Goal: Task Accomplishment & Management: Complete application form

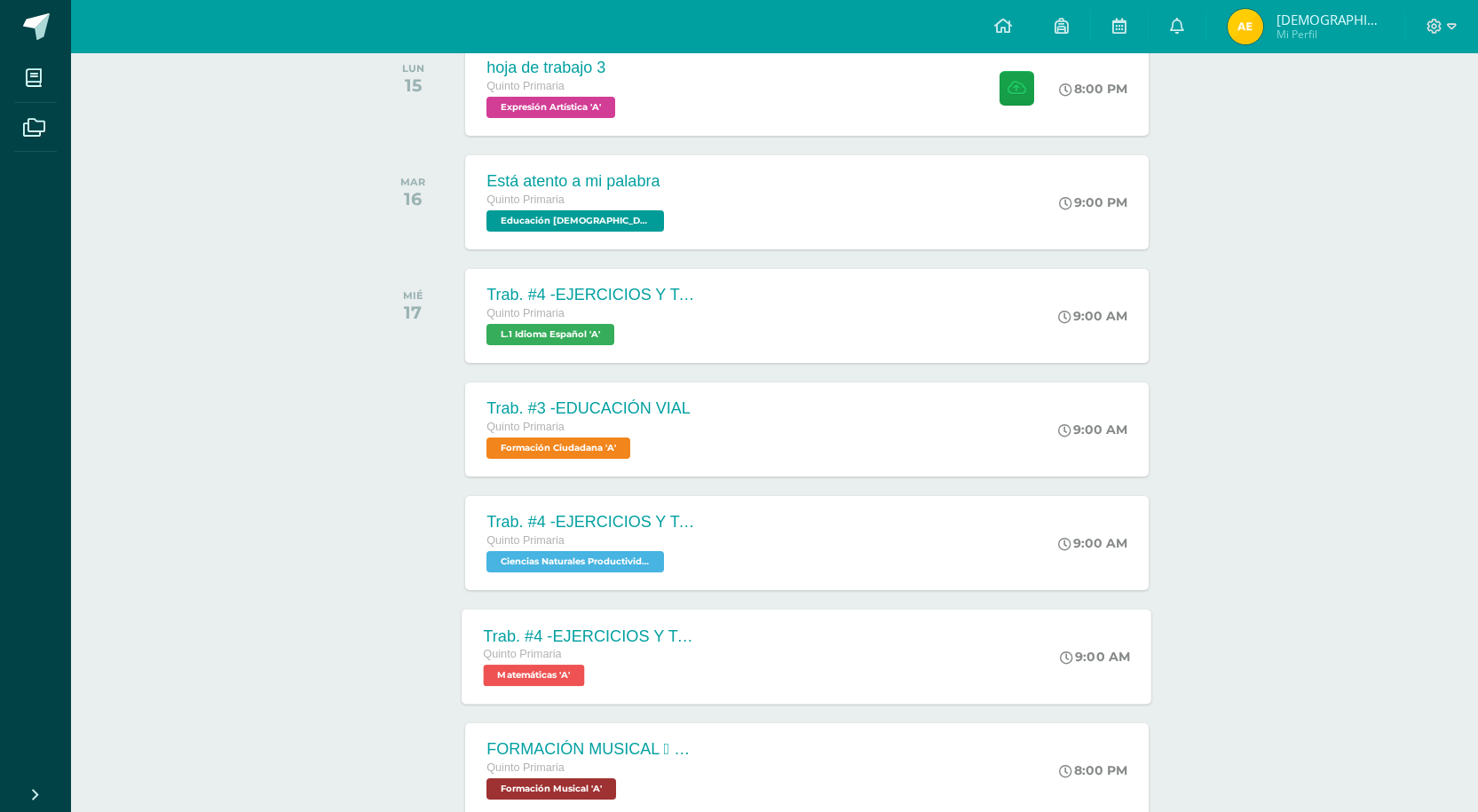
scroll to position [266, 0]
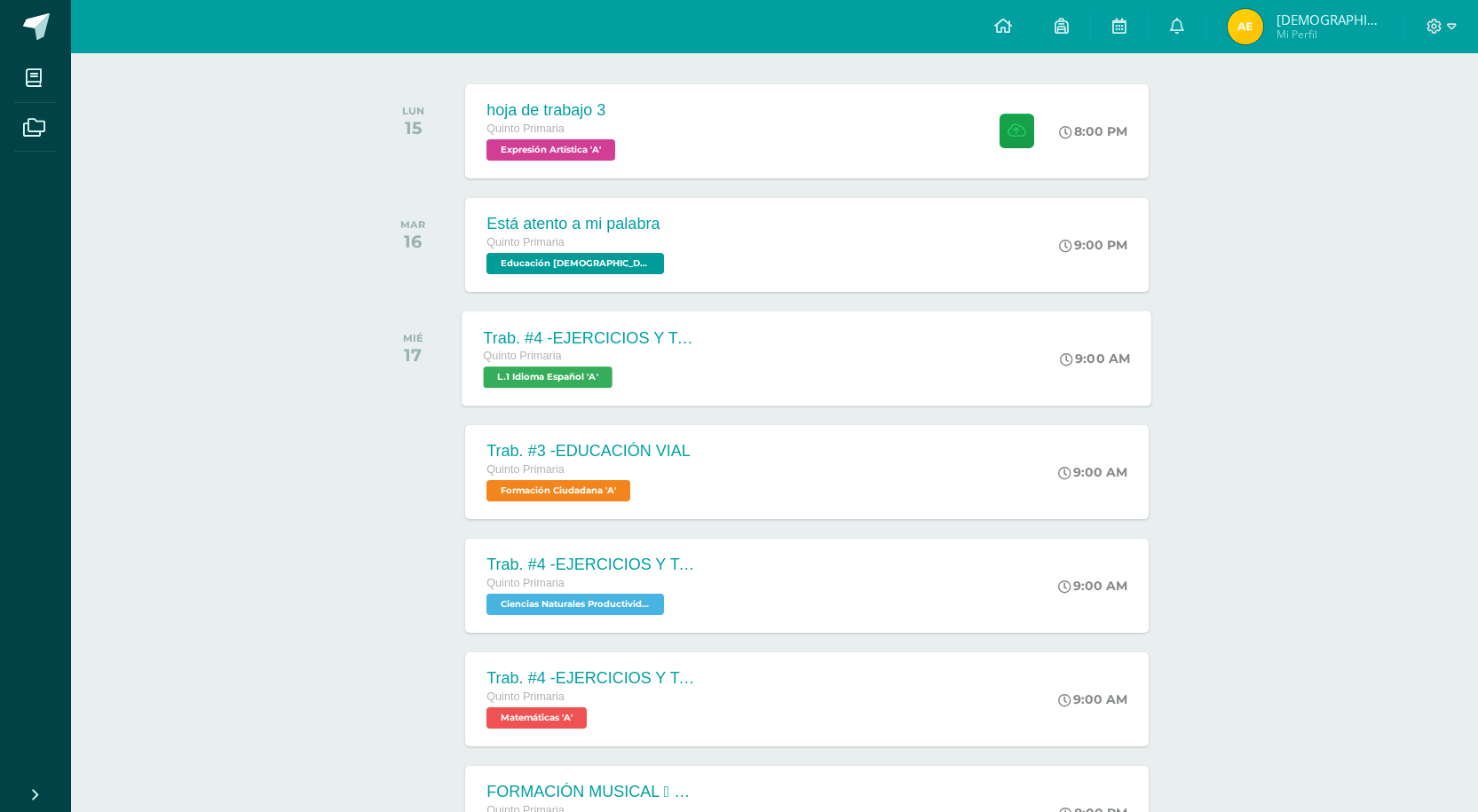
click at [660, 359] on div "Quinto Primaria" at bounding box center [591, 356] width 215 height 19
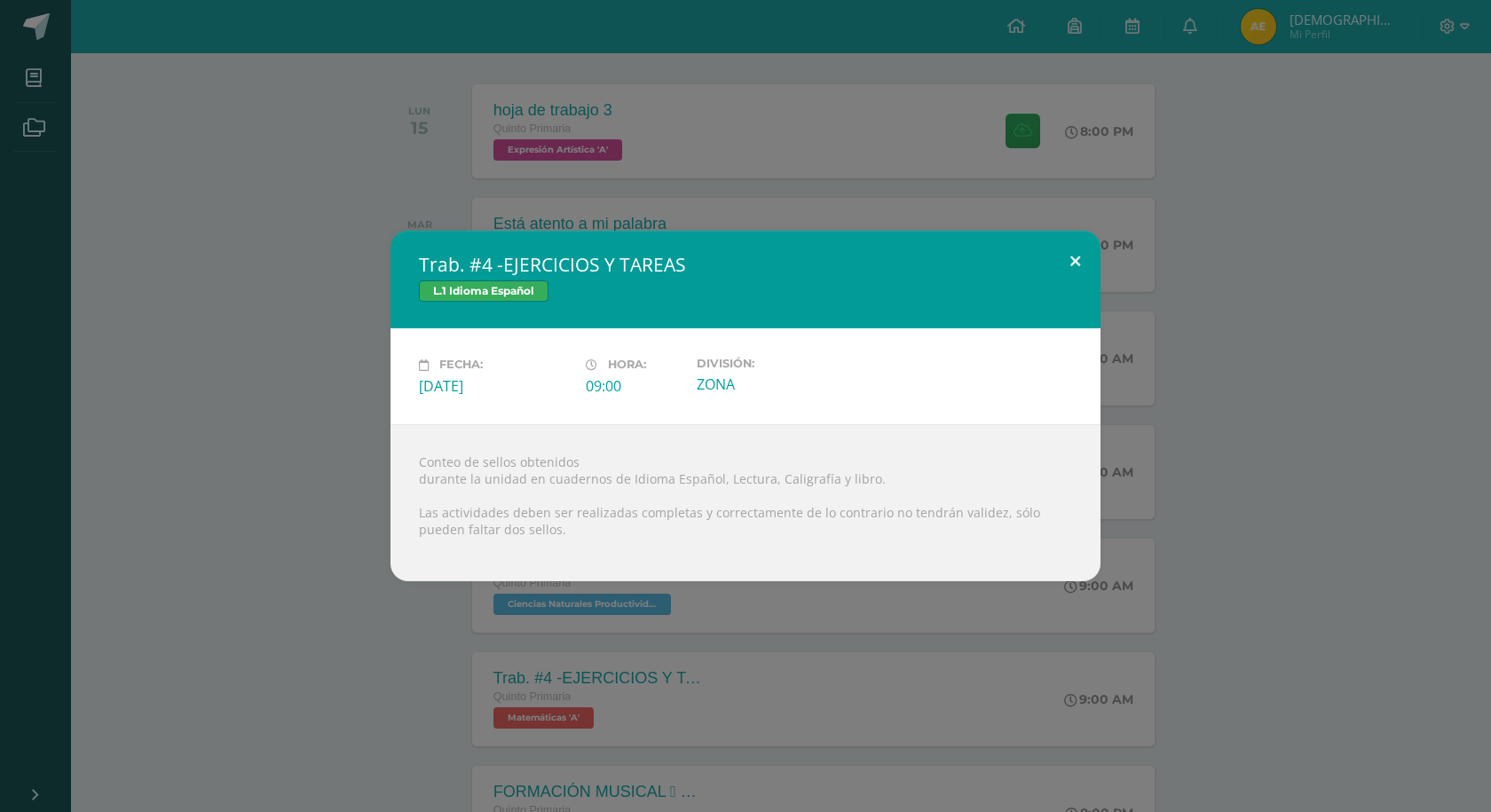
click at [1072, 251] on button at bounding box center [1074, 261] width 50 height 60
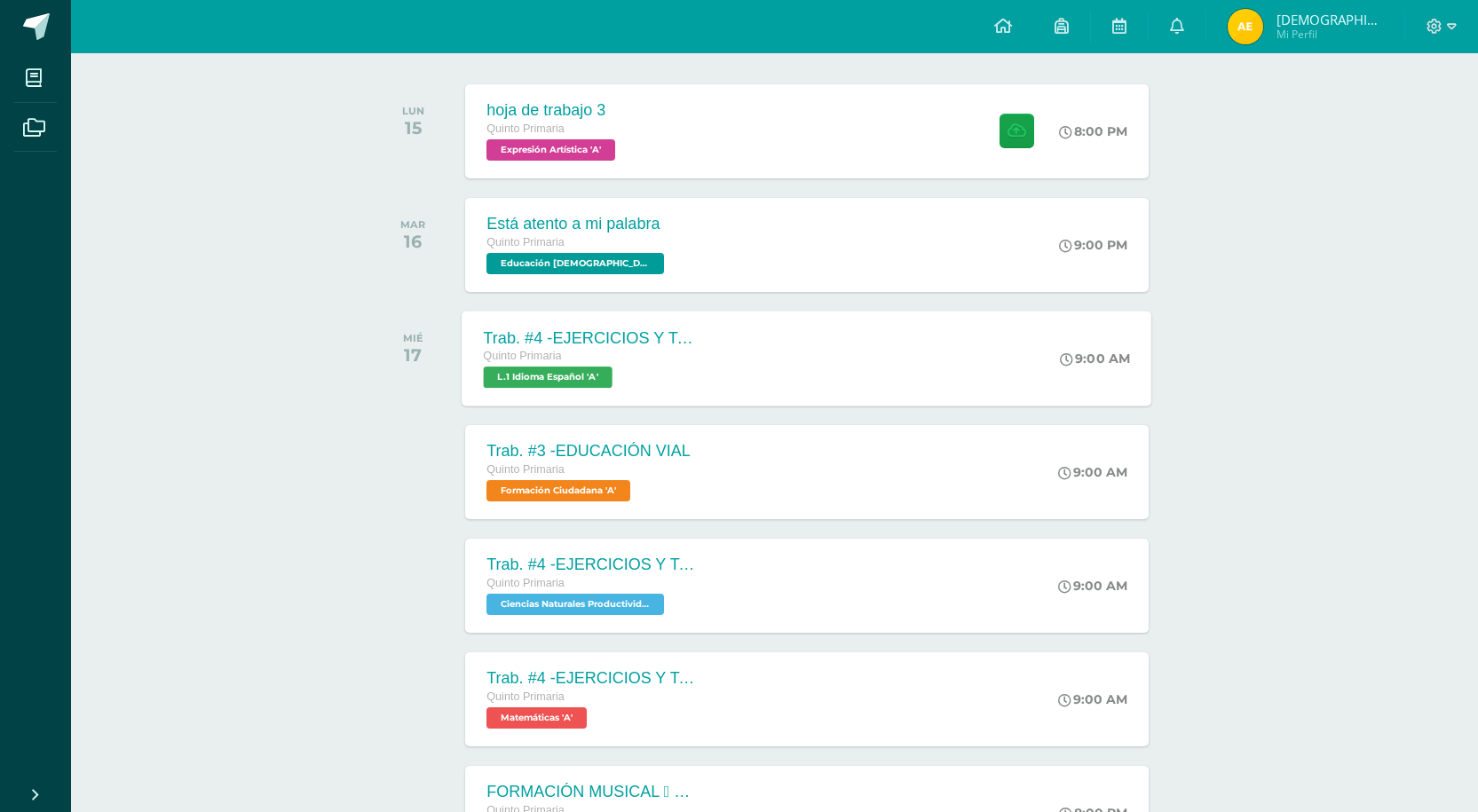
click at [613, 377] on span "L.1 Idioma Español 'A'" at bounding box center [548, 376] width 129 height 21
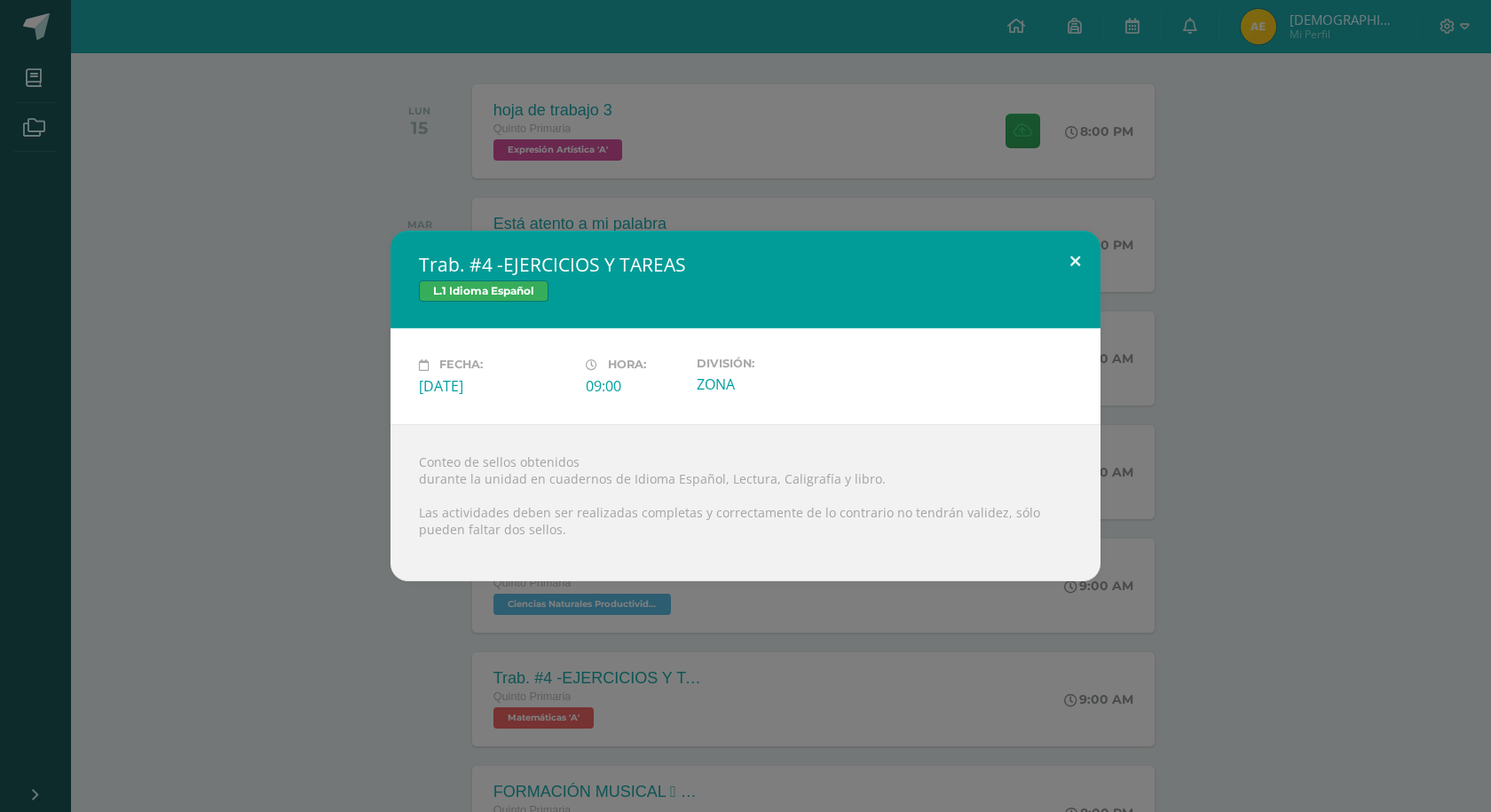
click at [1079, 272] on button at bounding box center [1074, 261] width 50 height 60
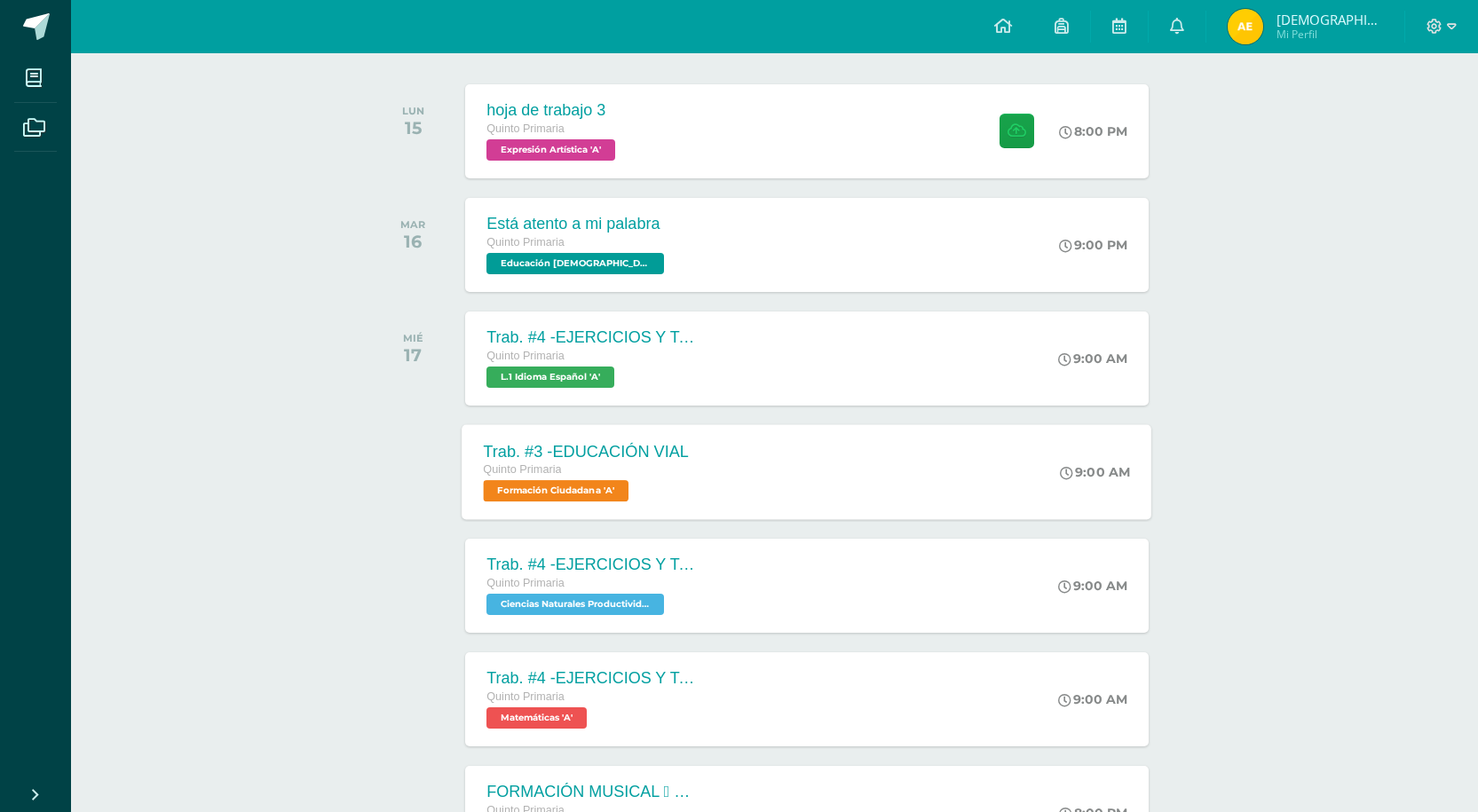
click at [616, 475] on div "Quinto Primaria" at bounding box center [586, 470] width 206 height 19
click at [0, 0] on div "Cargando contenido" at bounding box center [0, 0] width 0 height 0
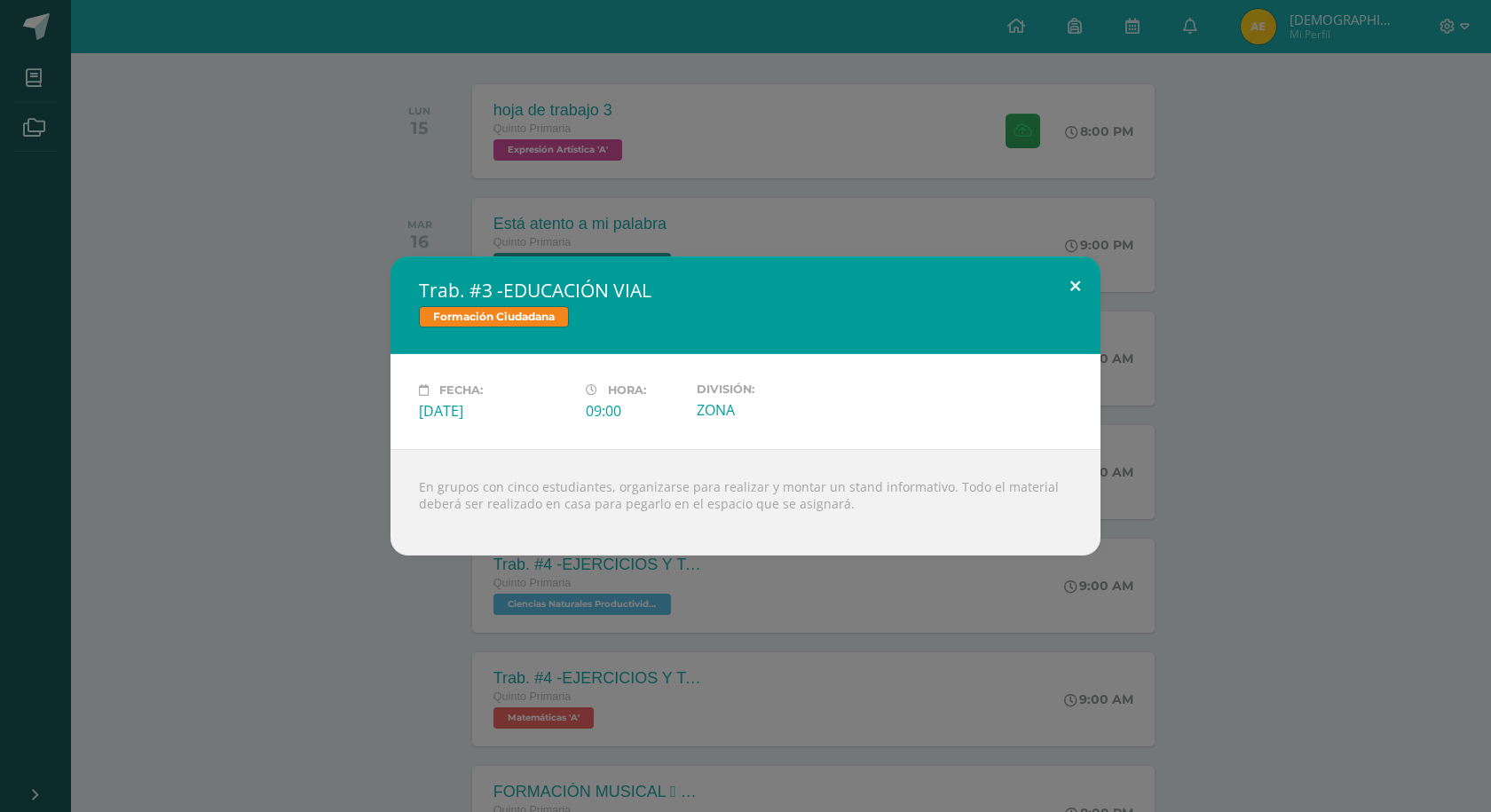
click at [1092, 287] on button at bounding box center [1074, 287] width 50 height 60
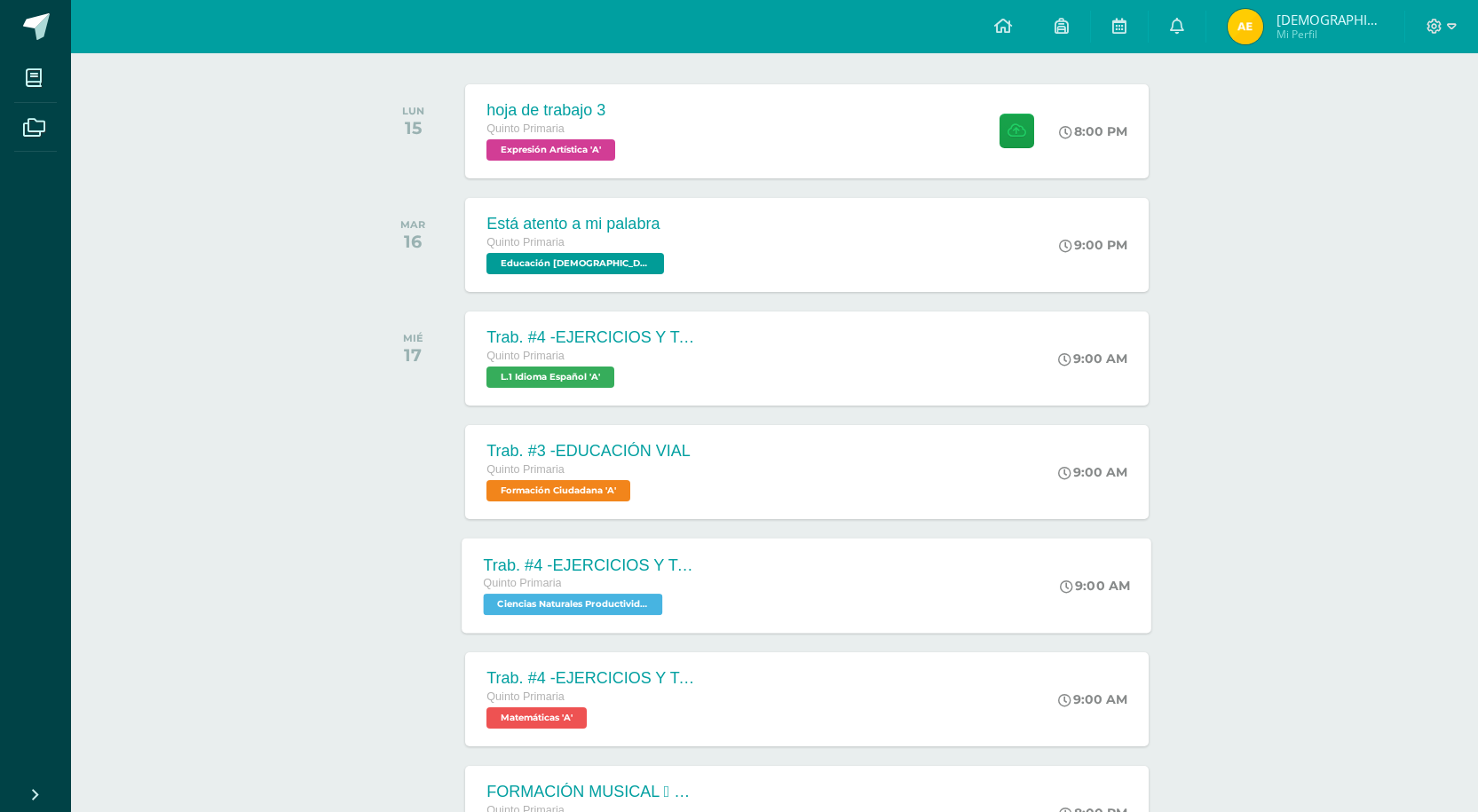
click at [580, 561] on div "Trab. #4 -EJERCICIOS Y TAREAS" at bounding box center [591, 565] width 215 height 18
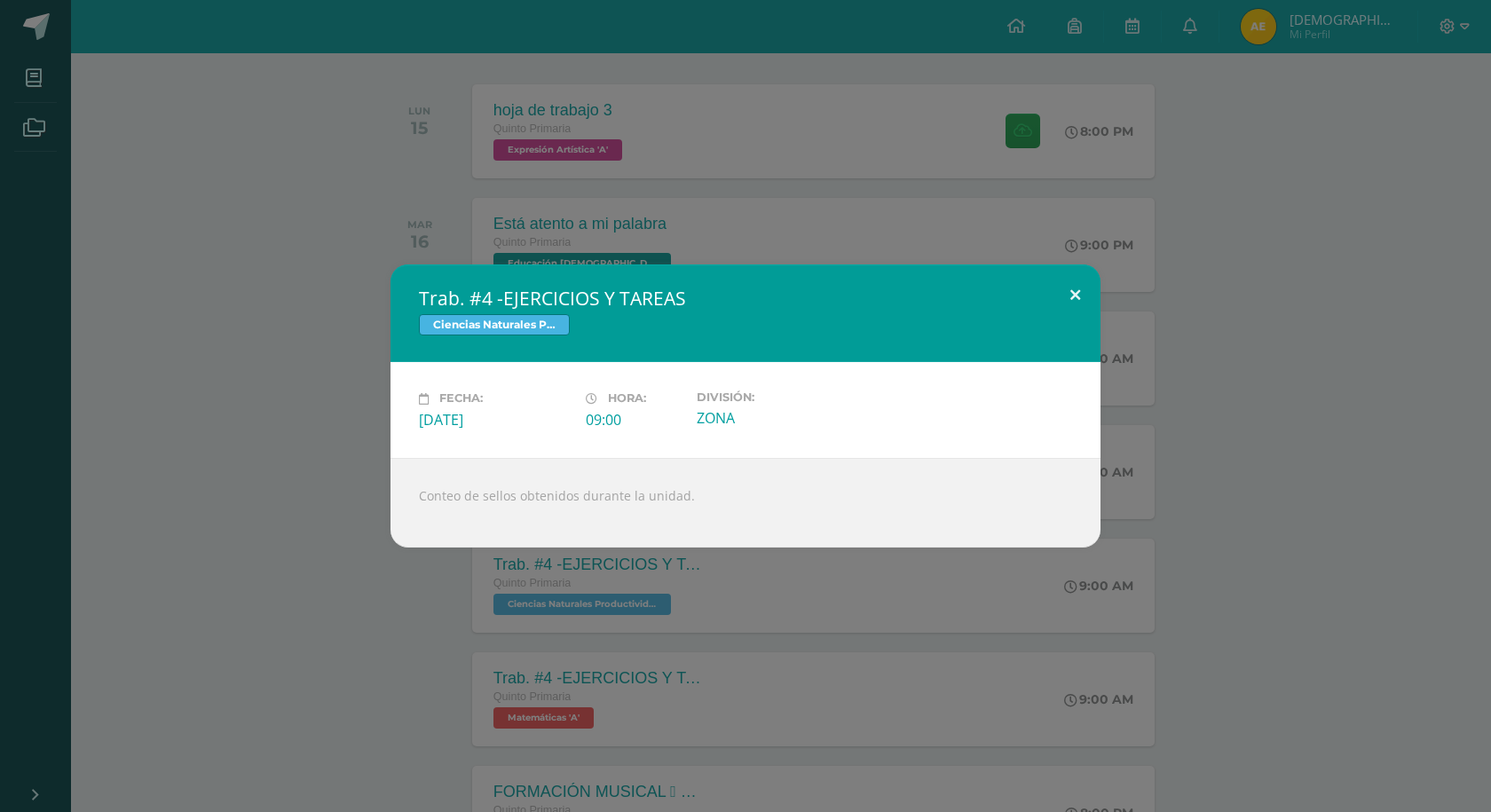
click at [1067, 296] on button at bounding box center [1074, 295] width 50 height 60
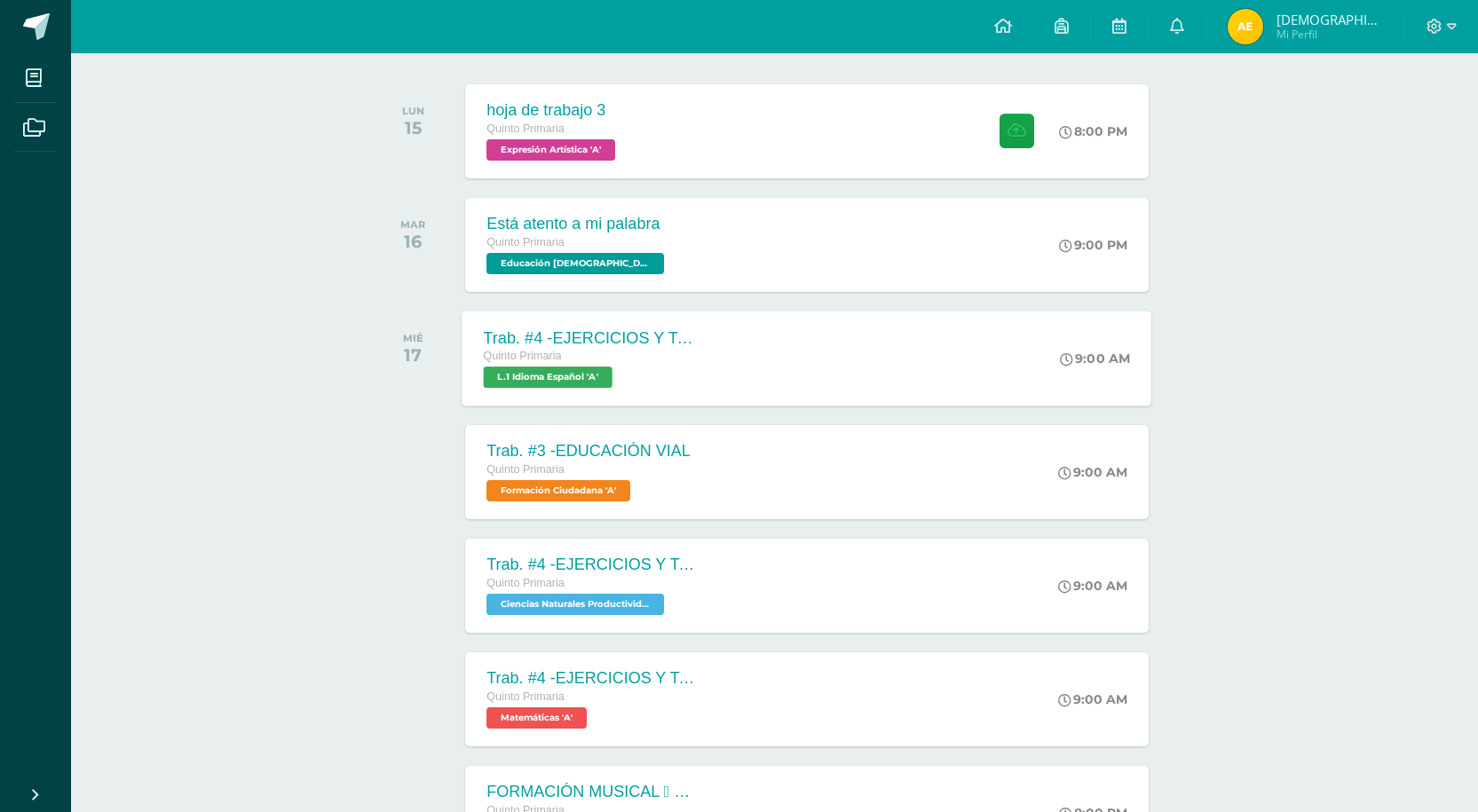
click at [592, 349] on div "Quinto Primaria" at bounding box center [591, 356] width 215 height 19
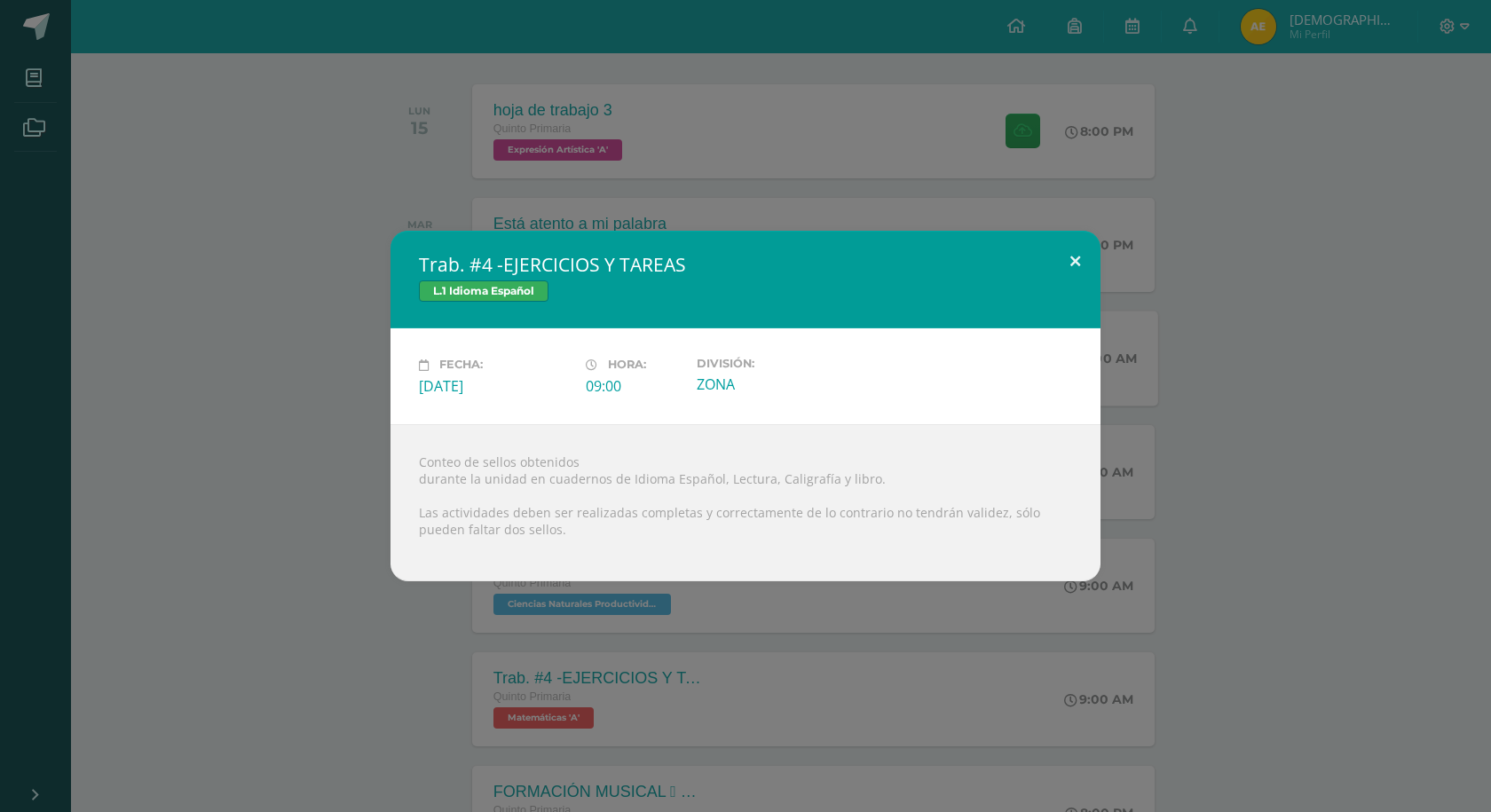
click at [1083, 254] on button at bounding box center [1074, 261] width 50 height 60
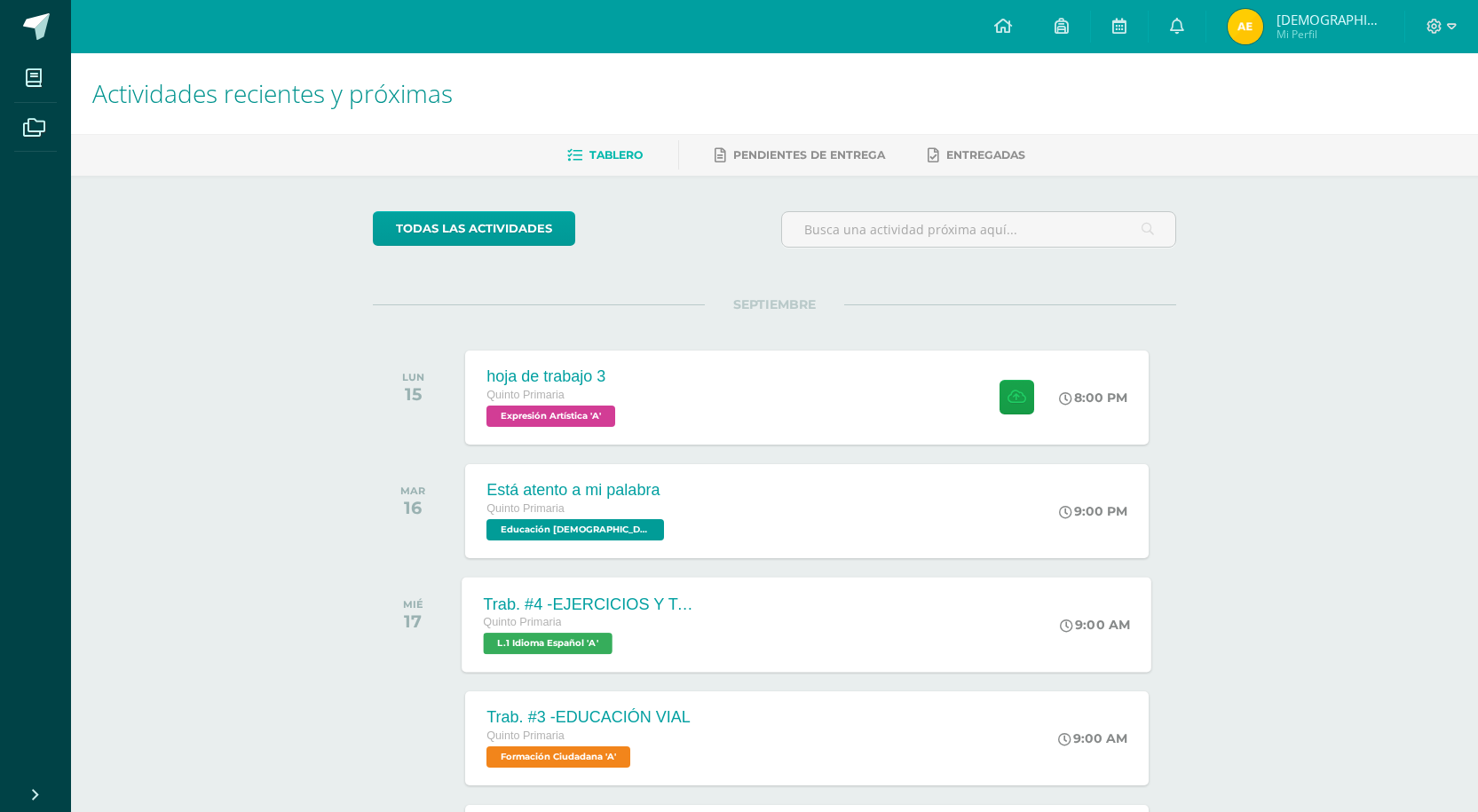
scroll to position [532, 0]
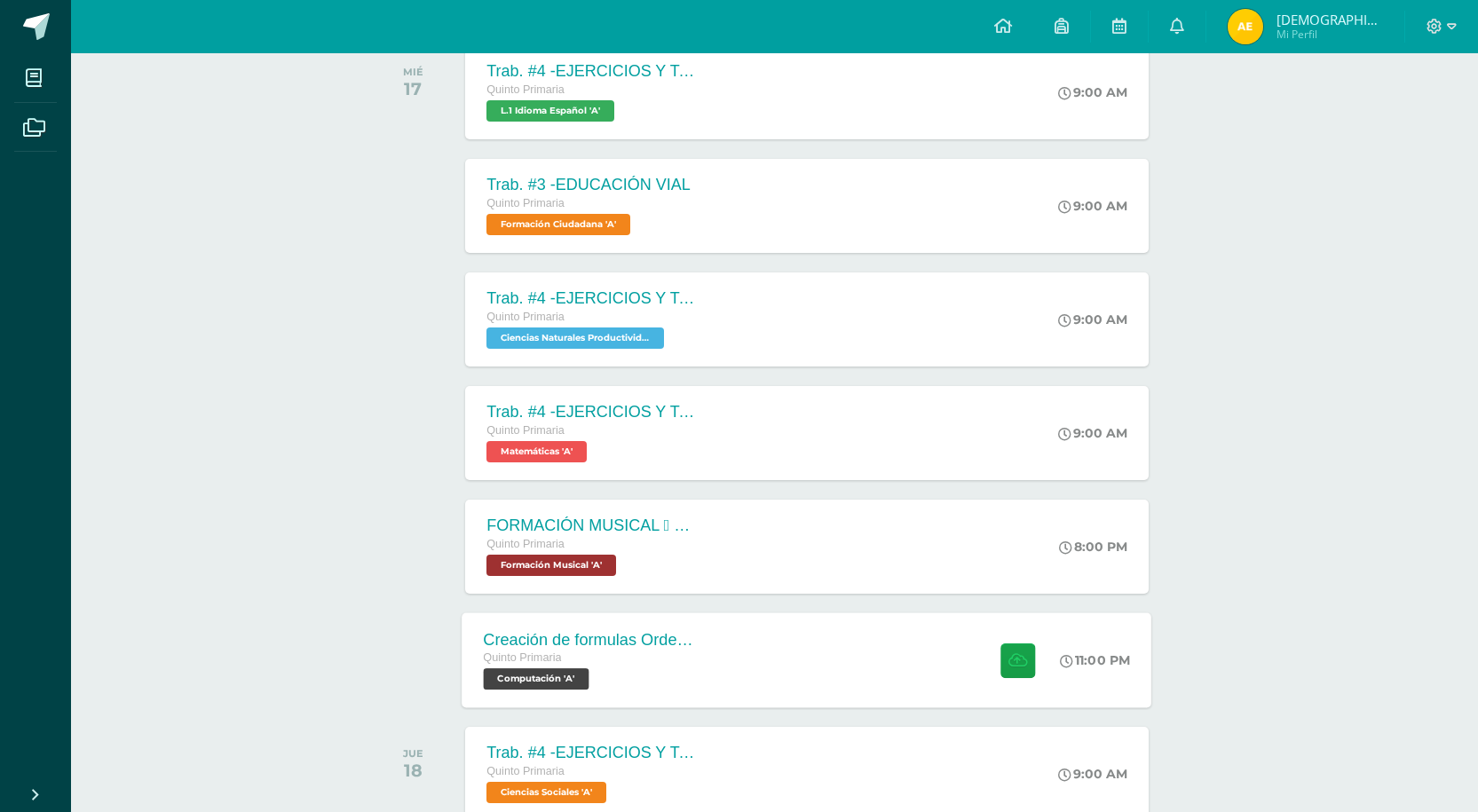
click at [704, 655] on div "Creación de formulas Orden jerárquico Quinto Primaria Computación 'A'" at bounding box center [592, 660] width 258 height 95
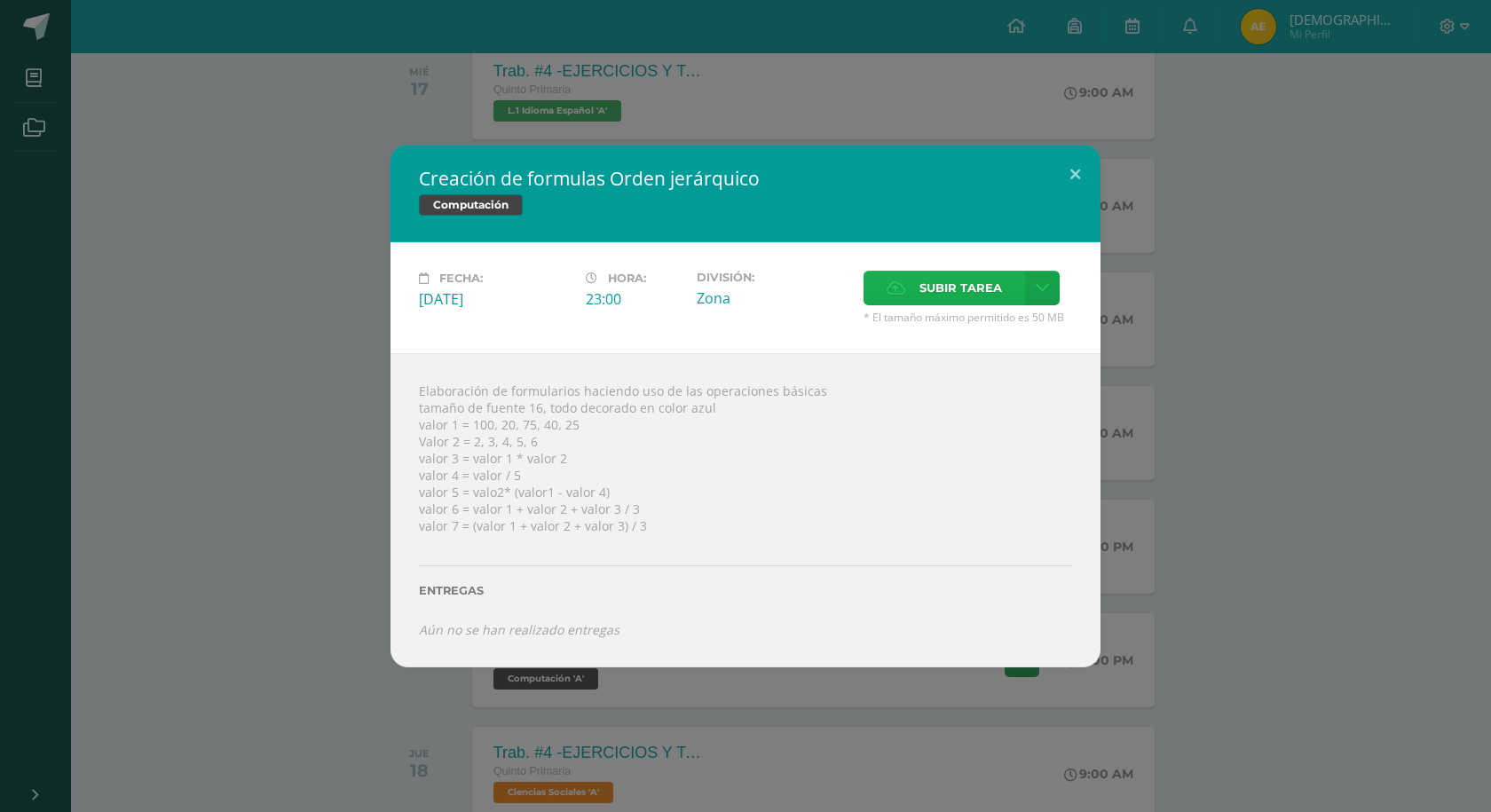
click at [986, 285] on span "Subir tarea" at bounding box center [961, 288] width 82 height 33
click at [0, 0] on input "Subir tarea" at bounding box center [0, 0] width 0 height 0
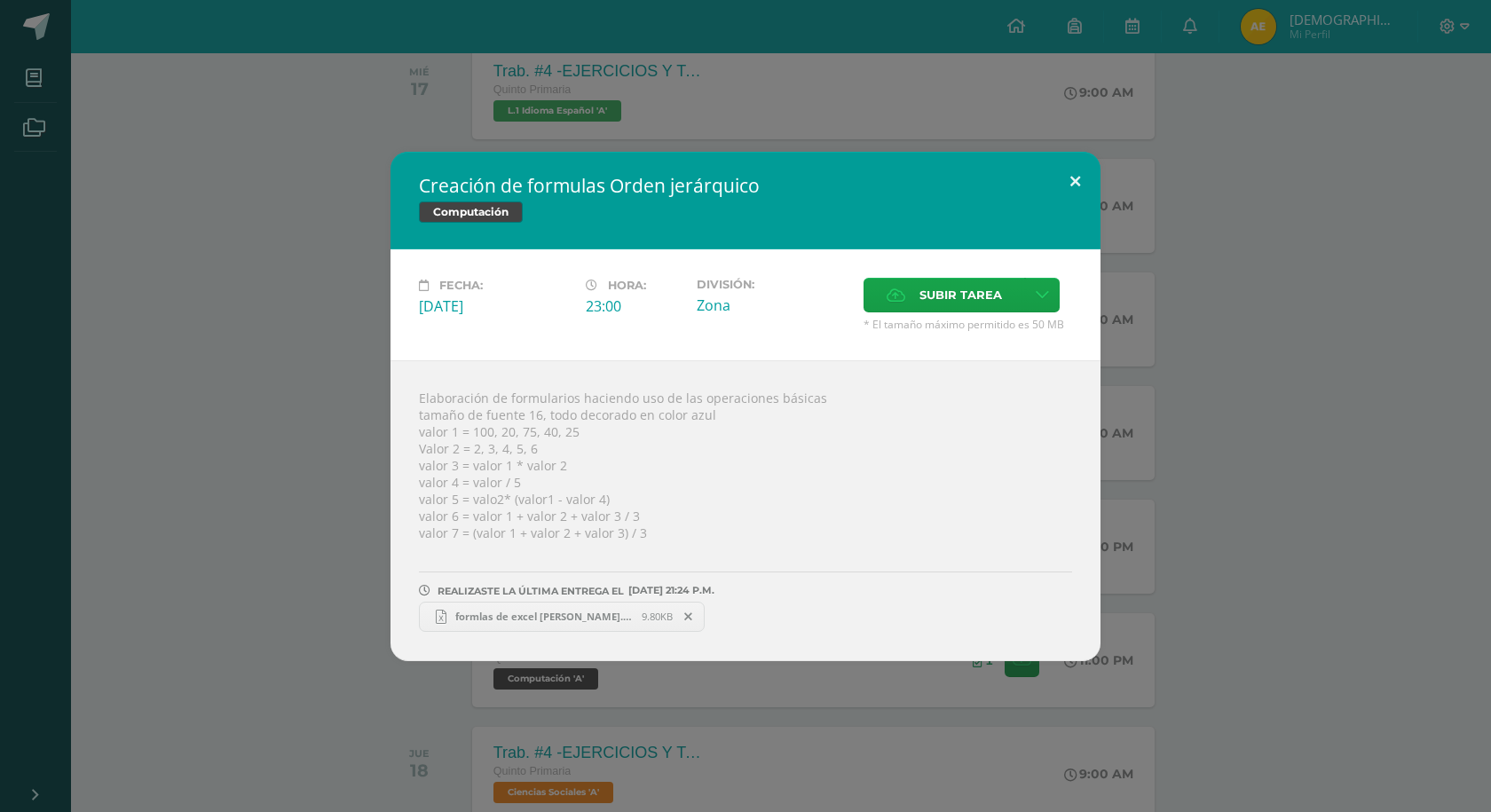
click at [1070, 185] on button at bounding box center [1074, 182] width 50 height 60
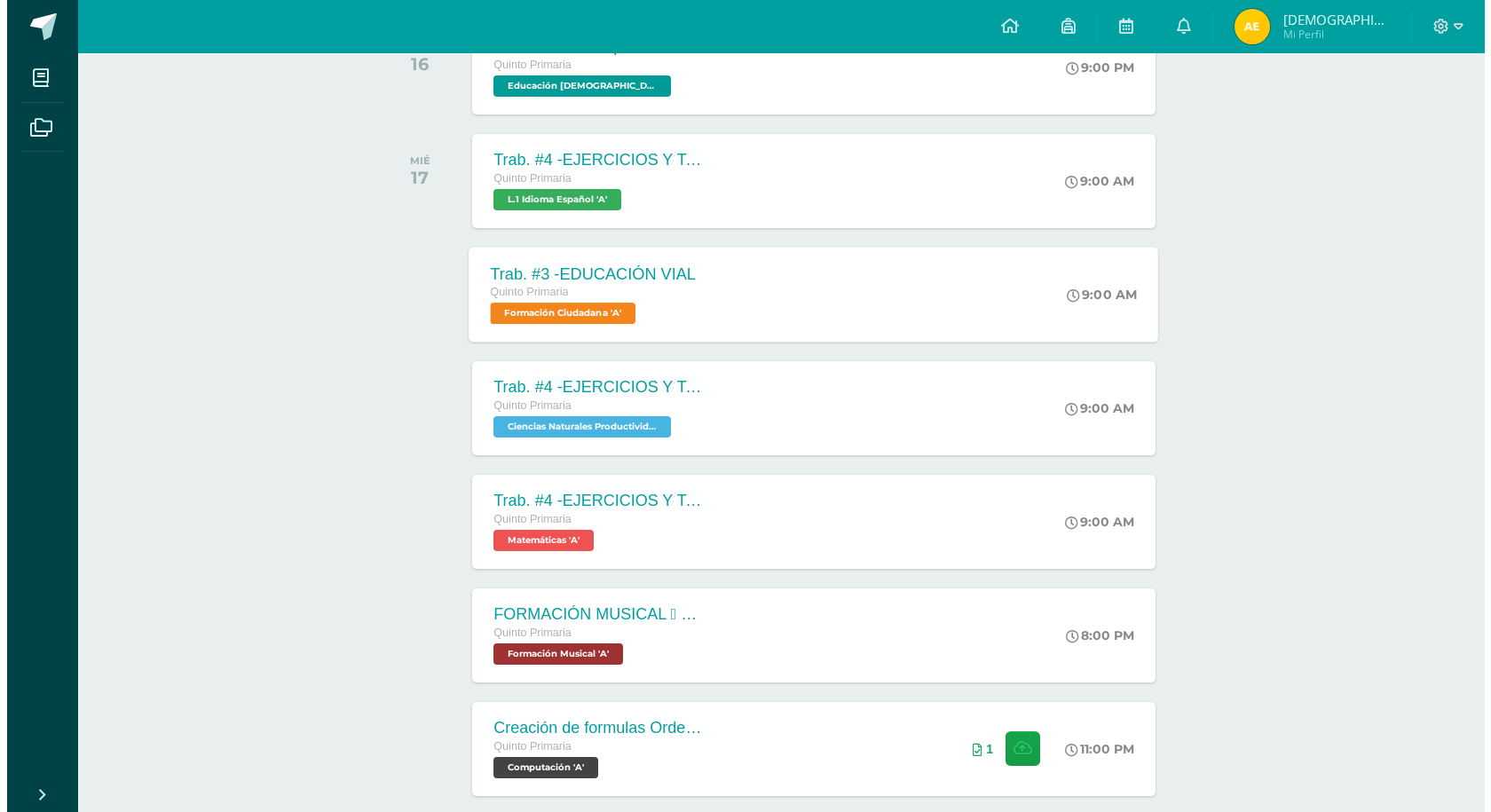
scroll to position [887, 0]
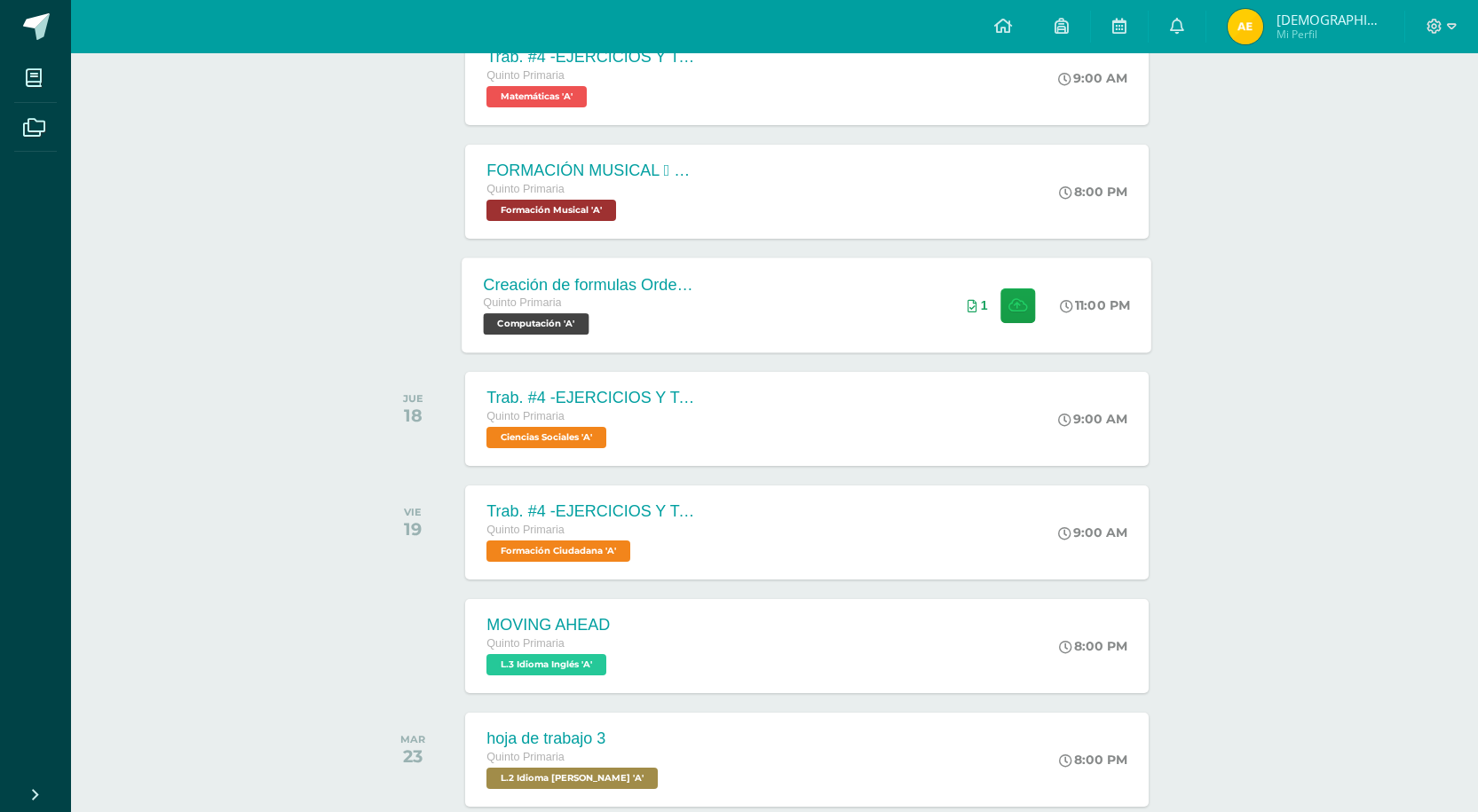
click at [704, 297] on div "Creación de formulas Orden jerárquico Quinto Primaria Computación 'A'" at bounding box center [592, 305] width 258 height 95
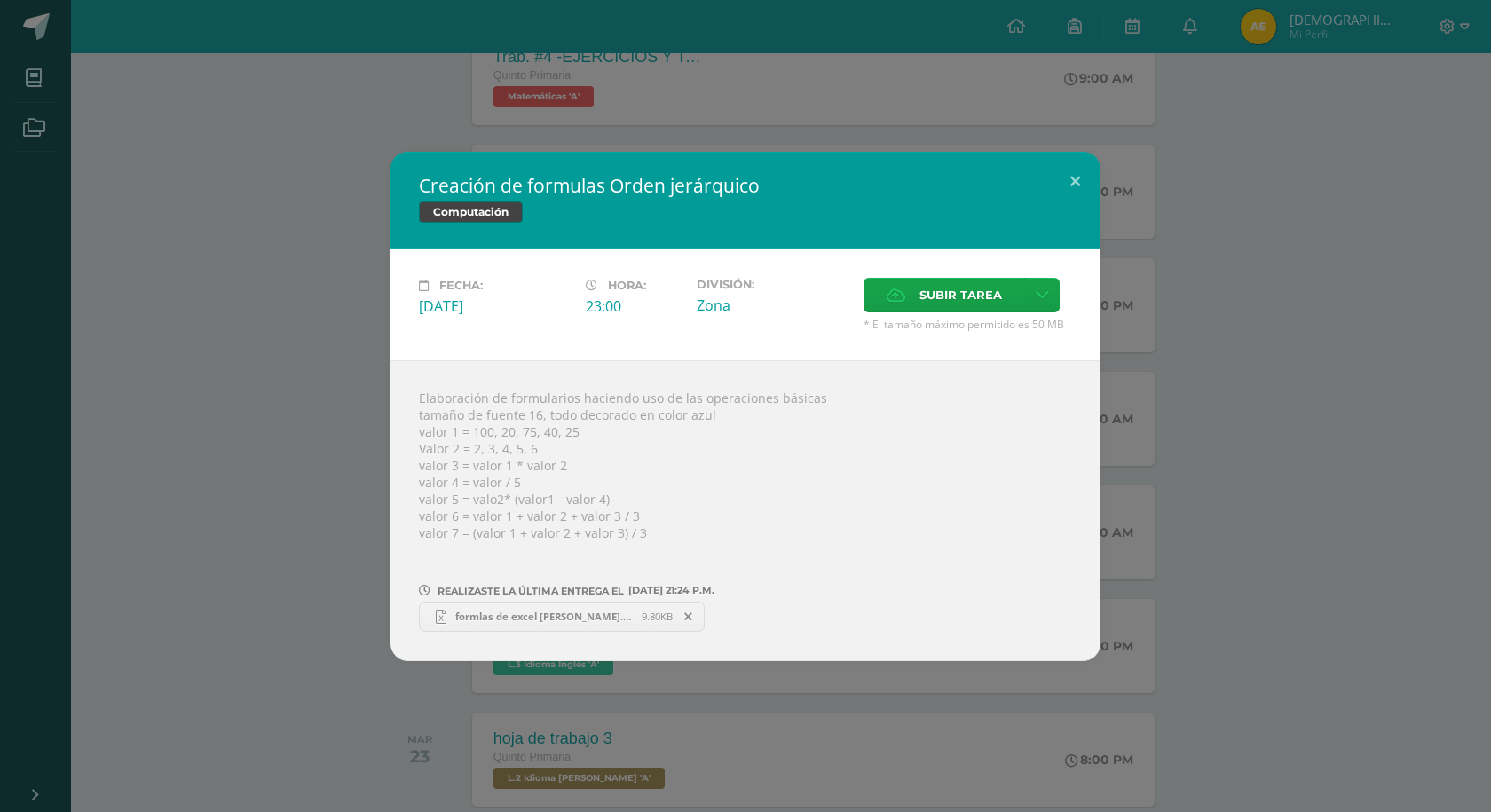
click at [640, 606] on link "formlas de excel [PERSON_NAME].xlsx 9.80KB" at bounding box center [561, 616] width 286 height 30
click at [1083, 183] on button at bounding box center [1074, 182] width 50 height 60
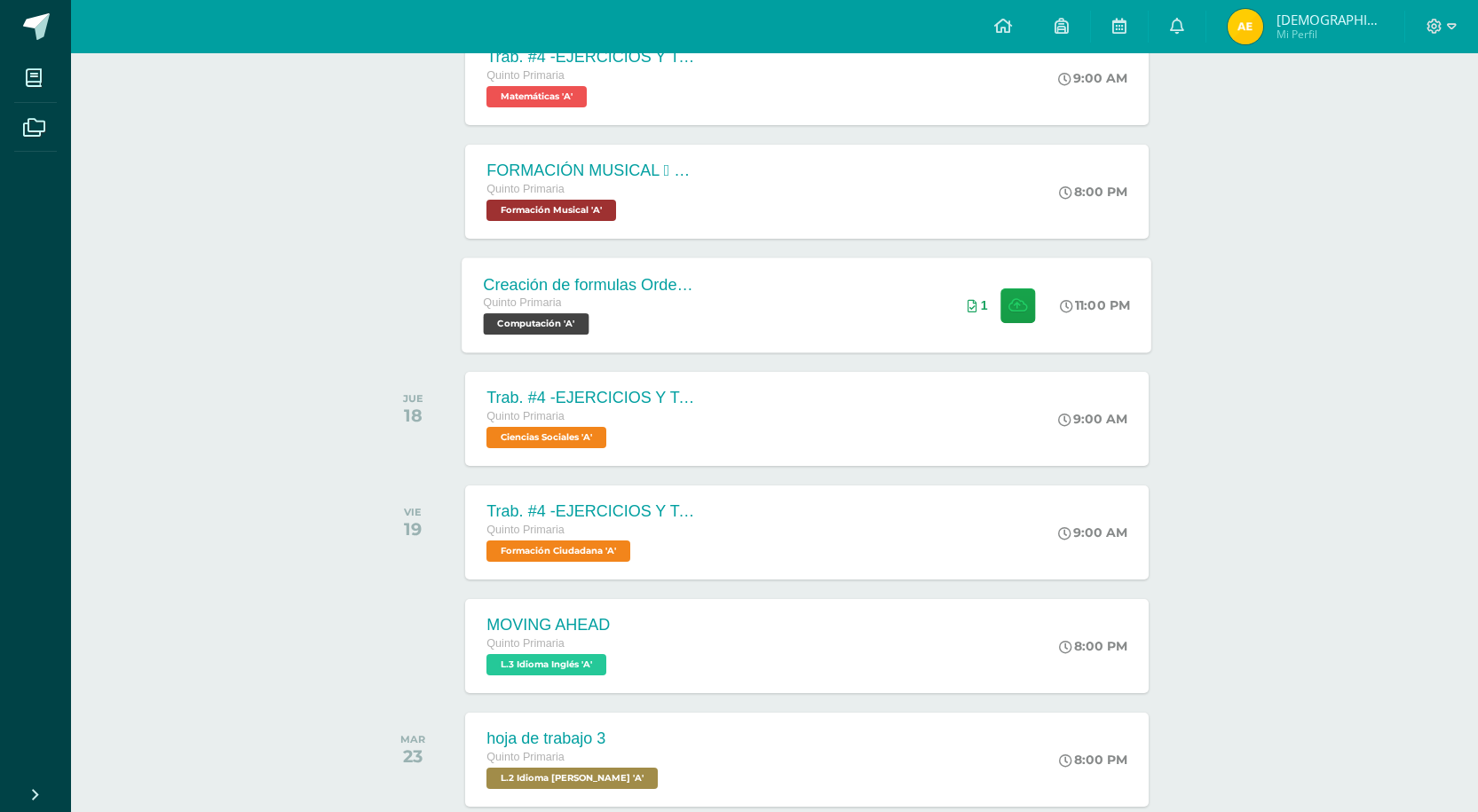
click at [676, 301] on div "Quinto Primaria" at bounding box center [591, 303] width 215 height 19
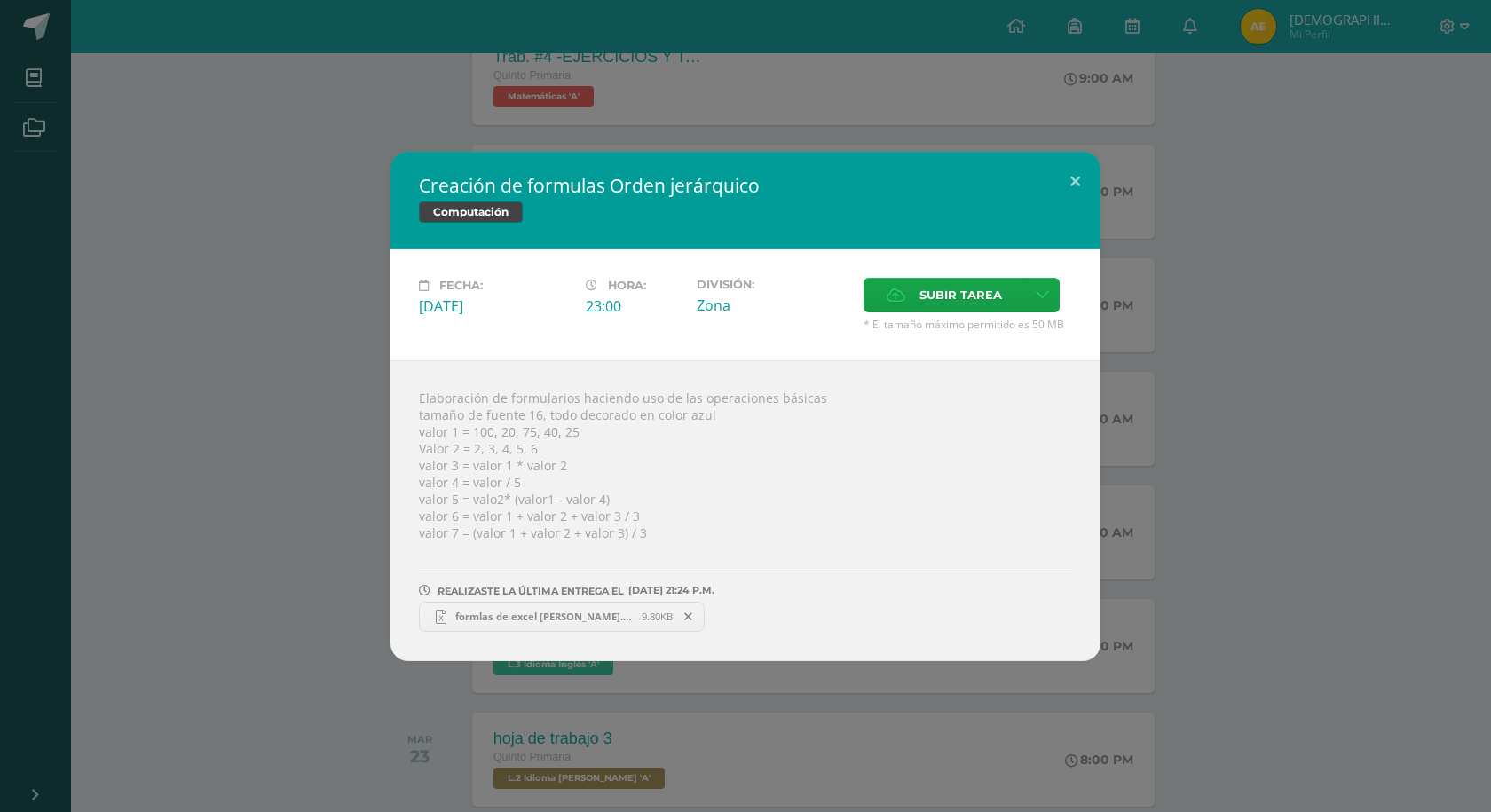
click at [597, 611] on span "formlas de excel [PERSON_NAME].xlsx" at bounding box center [543, 616] width 195 height 14
